Goal: Navigation & Orientation: Find specific page/section

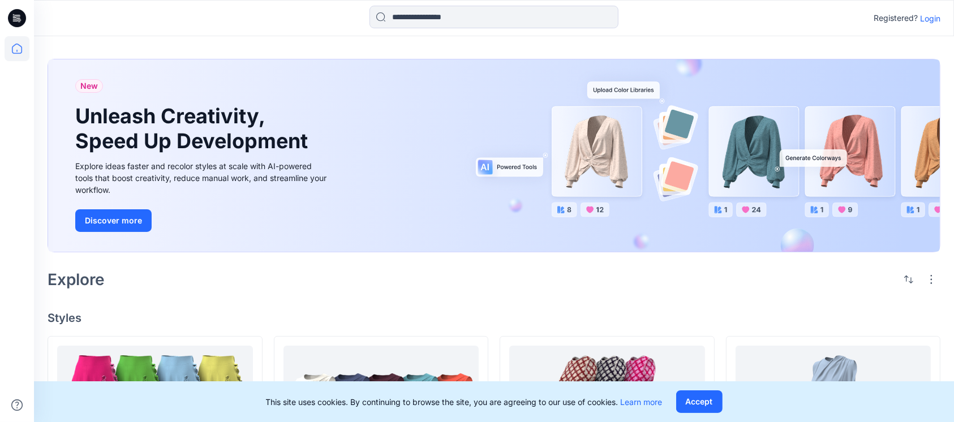
click at [930, 16] on p "Login" at bounding box center [931, 18] width 20 height 12
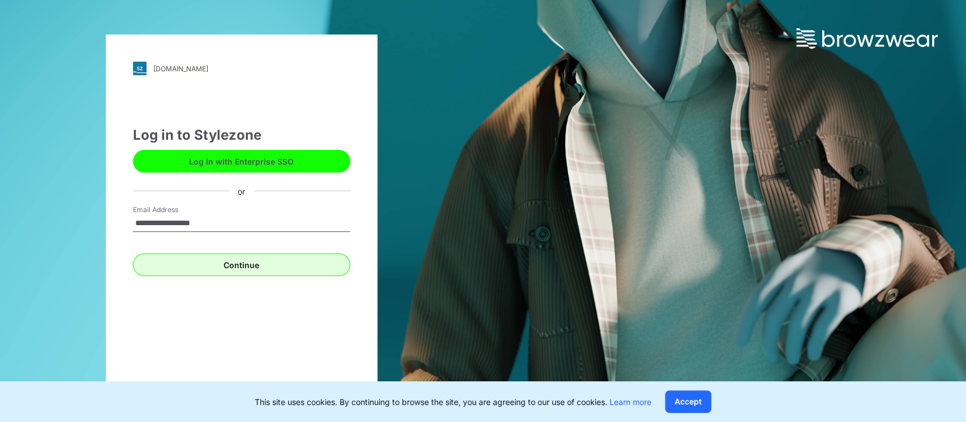
type input "**********"
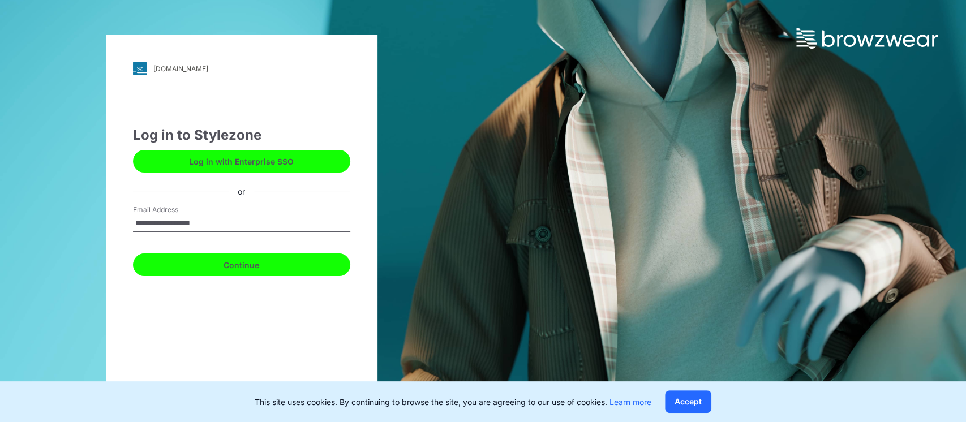
click at [258, 267] on button "Continue" at bounding box center [241, 265] width 217 height 23
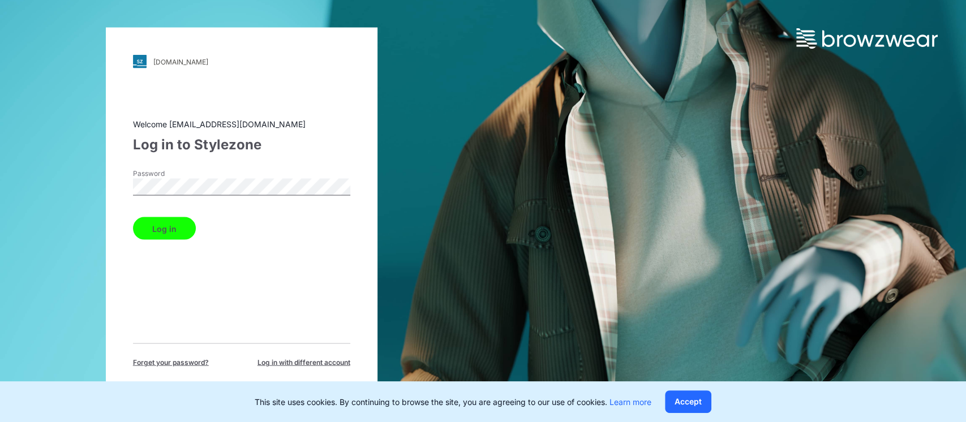
click at [139, 236] on button "Log in" at bounding box center [164, 228] width 63 height 23
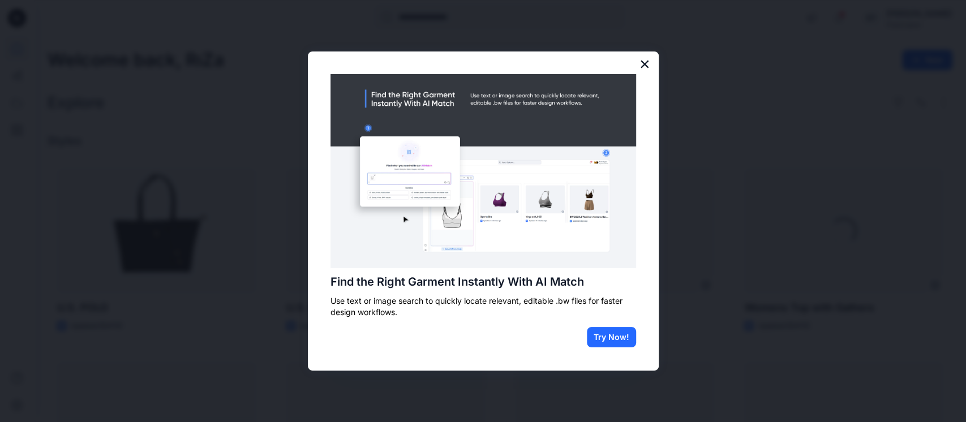
click at [647, 63] on button "×" at bounding box center [645, 64] width 11 height 18
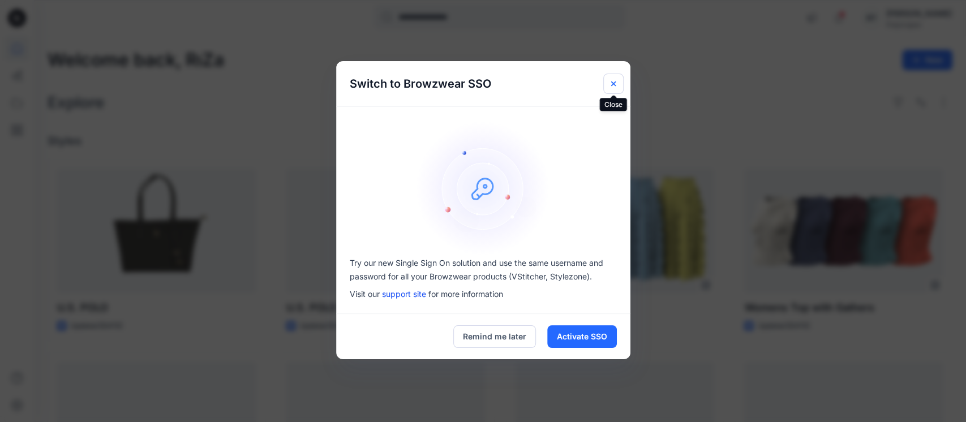
click at [610, 84] on icon "Close" at bounding box center [613, 83] width 9 height 9
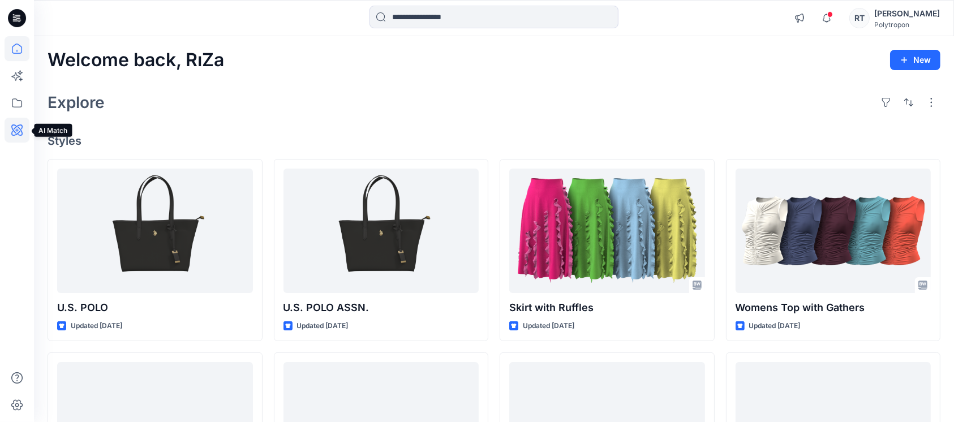
click at [17, 126] on icon at bounding box center [16, 130] width 11 height 11
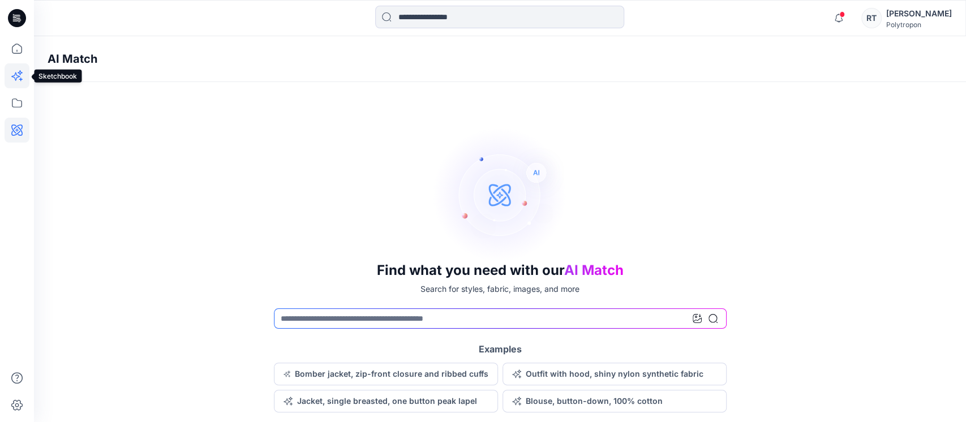
click at [22, 76] on icon at bounding box center [17, 75] width 25 height 25
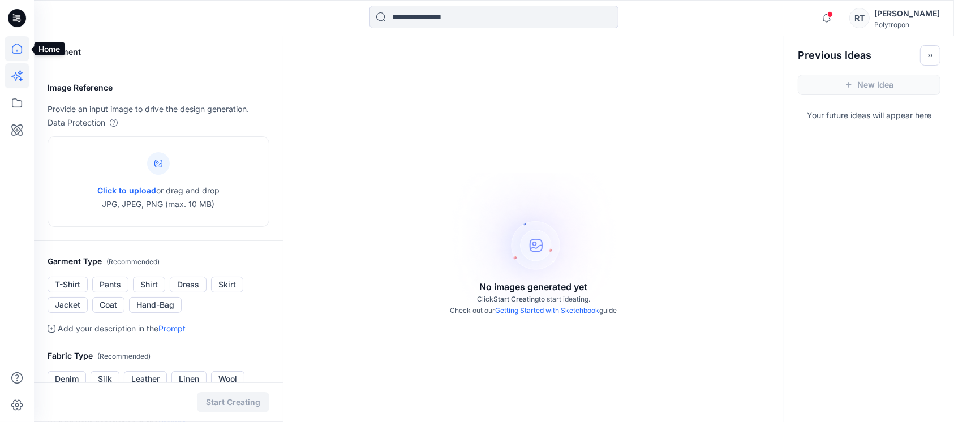
click at [15, 48] on icon at bounding box center [17, 48] width 25 height 25
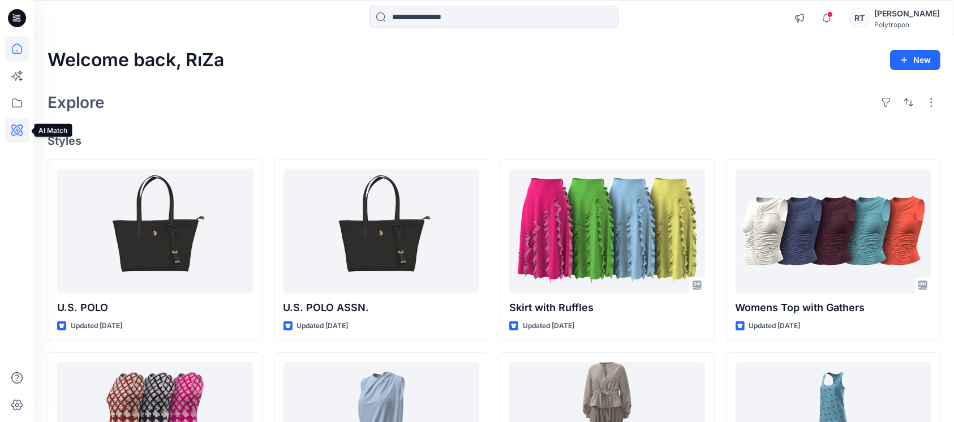
click at [14, 128] on icon at bounding box center [17, 130] width 25 height 25
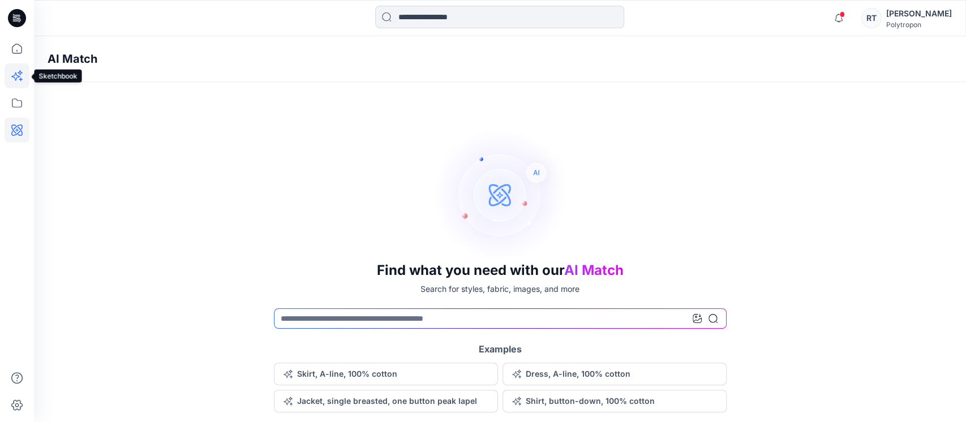
click at [14, 72] on icon at bounding box center [17, 75] width 25 height 25
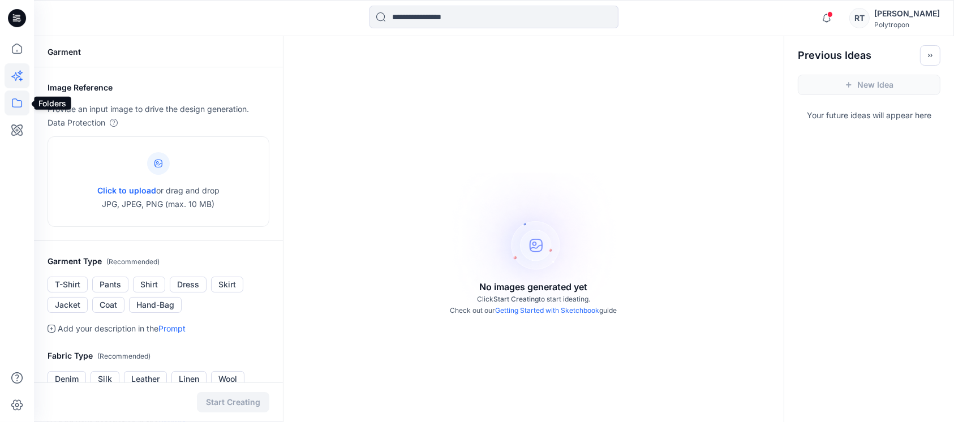
click at [18, 102] on icon at bounding box center [17, 103] width 25 height 25
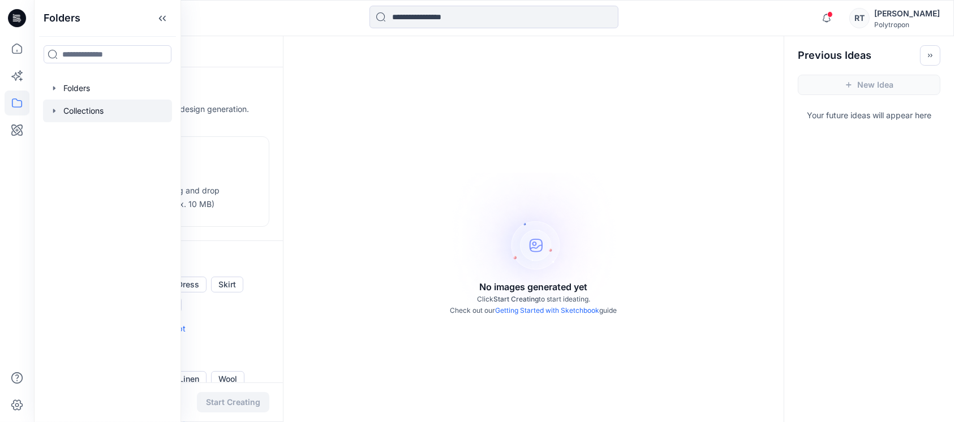
click at [89, 110] on div at bounding box center [107, 111] width 129 height 23
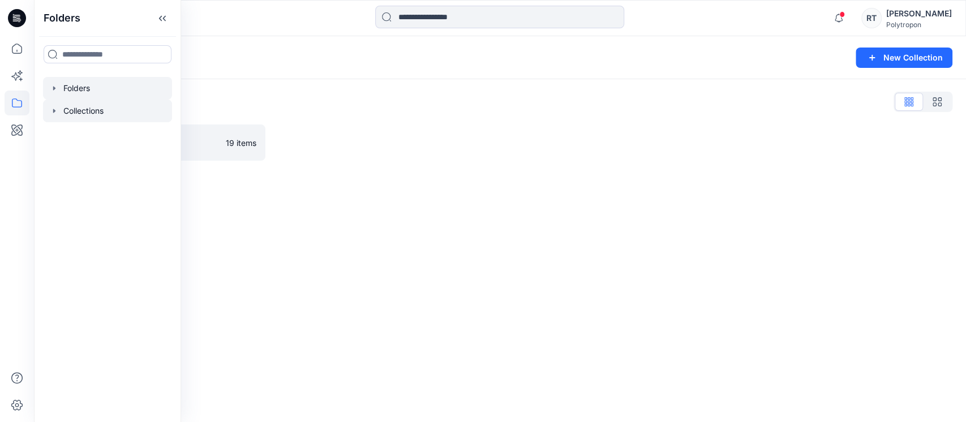
click at [79, 85] on div at bounding box center [107, 88] width 129 height 23
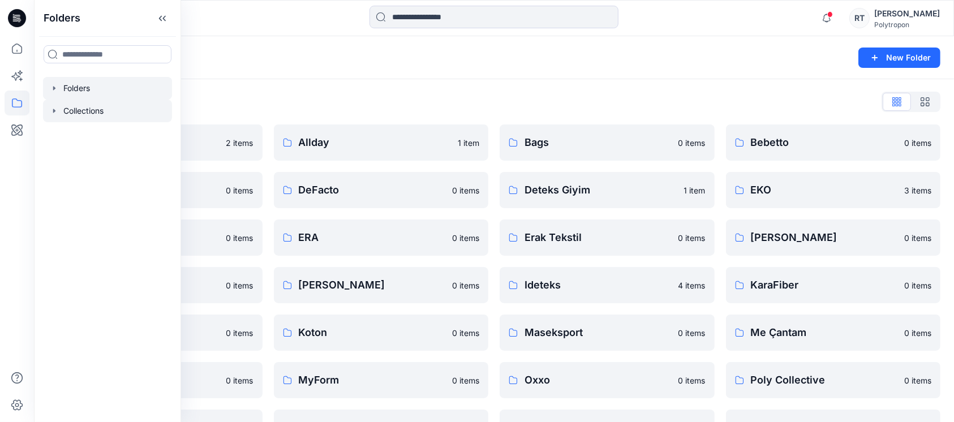
click at [101, 105] on div at bounding box center [107, 111] width 129 height 23
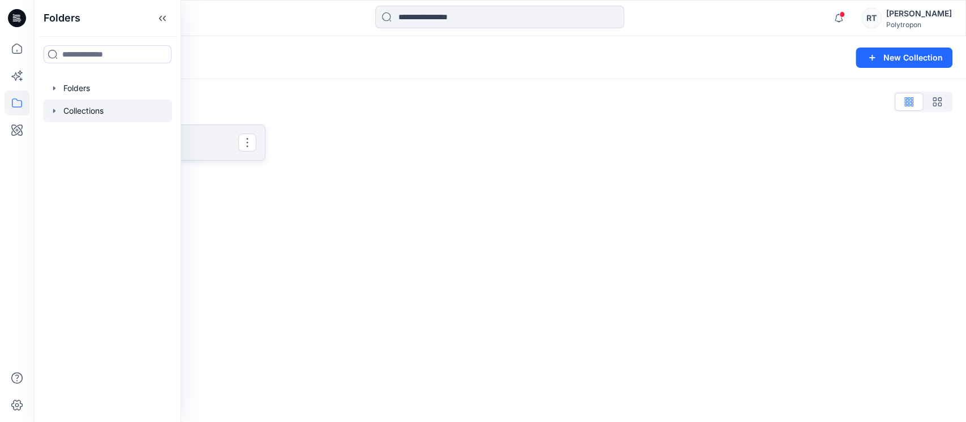
click at [209, 146] on p "Özel Koleksiyon" at bounding box center [155, 143] width 166 height 16
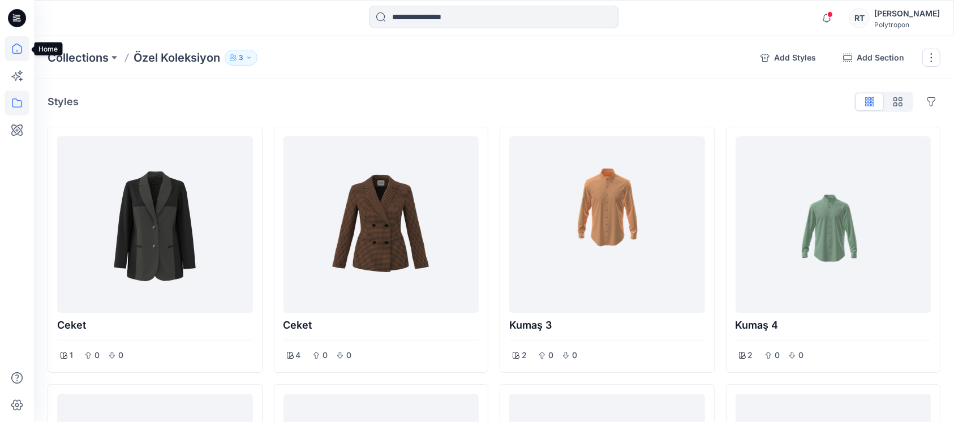
click at [22, 48] on icon at bounding box center [17, 48] width 25 height 25
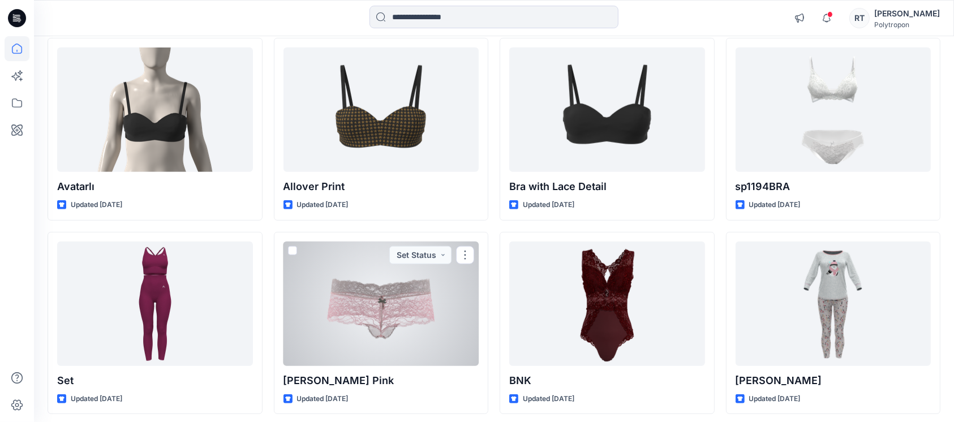
scroll to position [679, 0]
